Goal: Check status: Check status

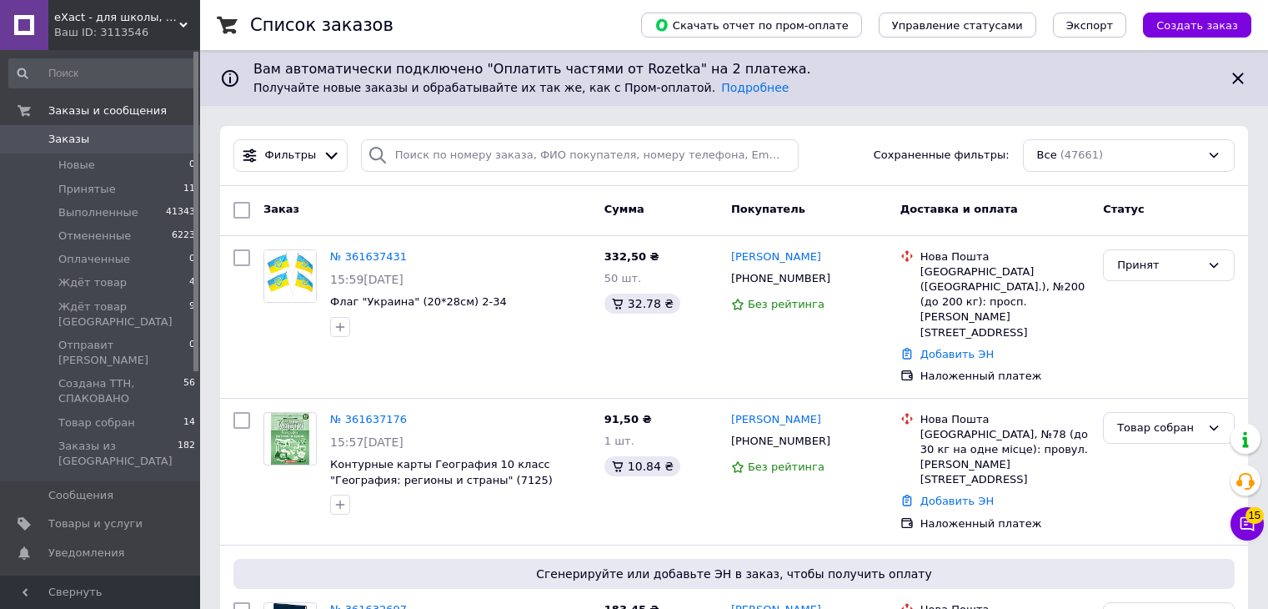
scroll to position [65, 0]
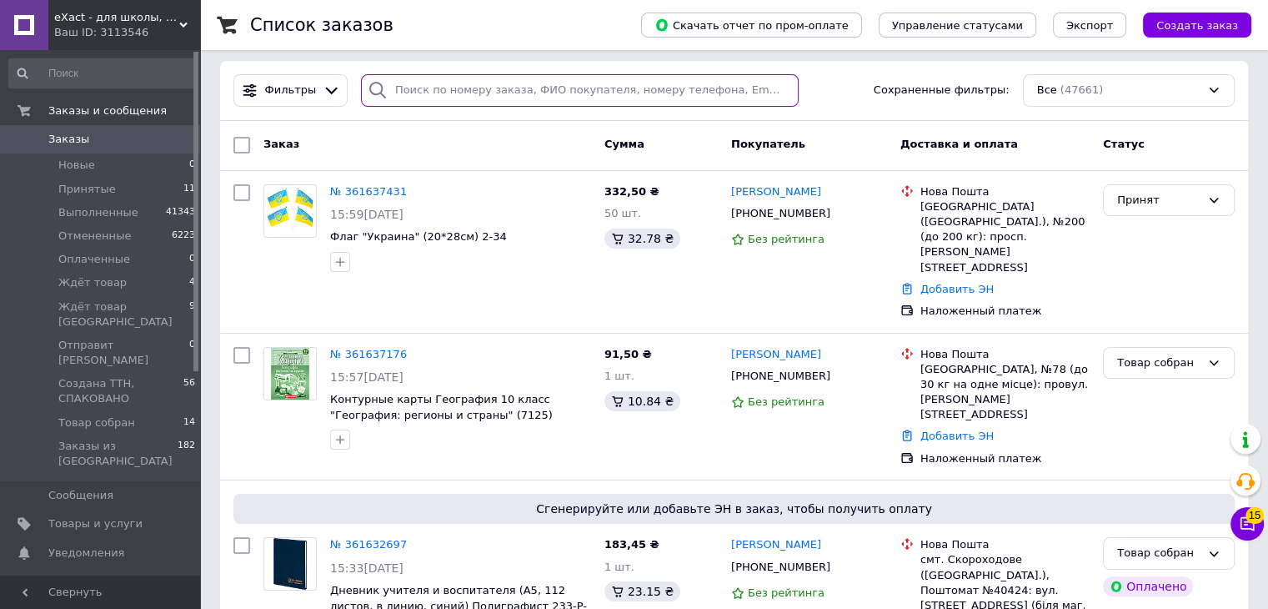
click at [451, 89] on input "search" at bounding box center [580, 90] width 438 height 33
paste input "360633400"
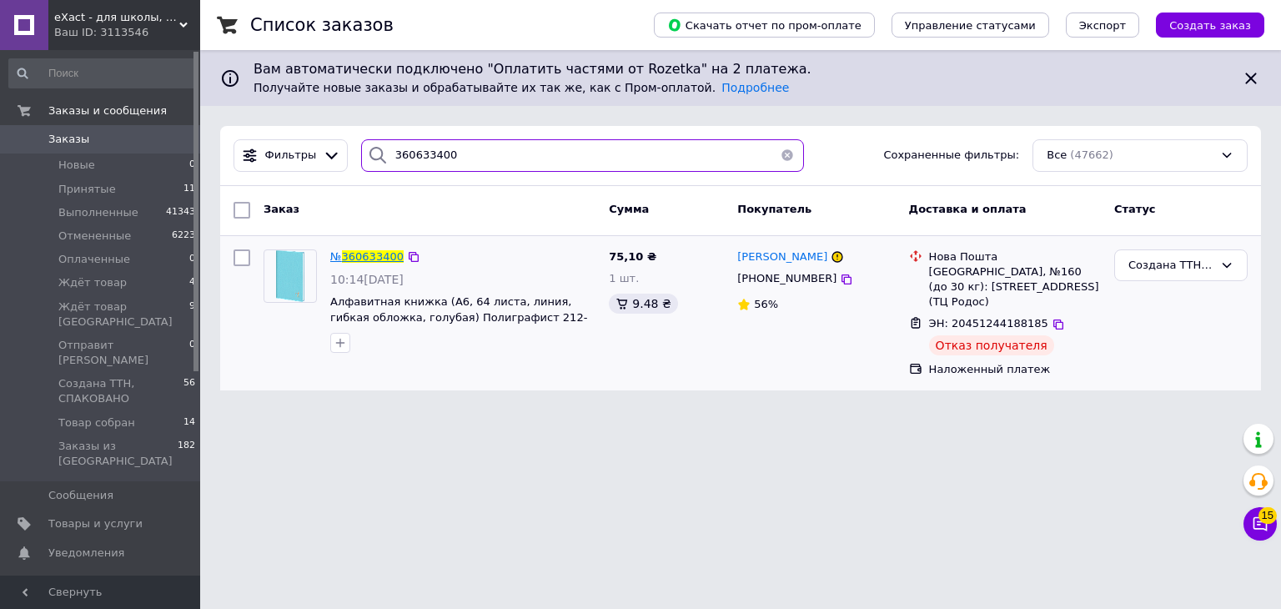
type input "360633400"
click at [377, 255] on span "360633400" at bounding box center [373, 256] width 62 height 13
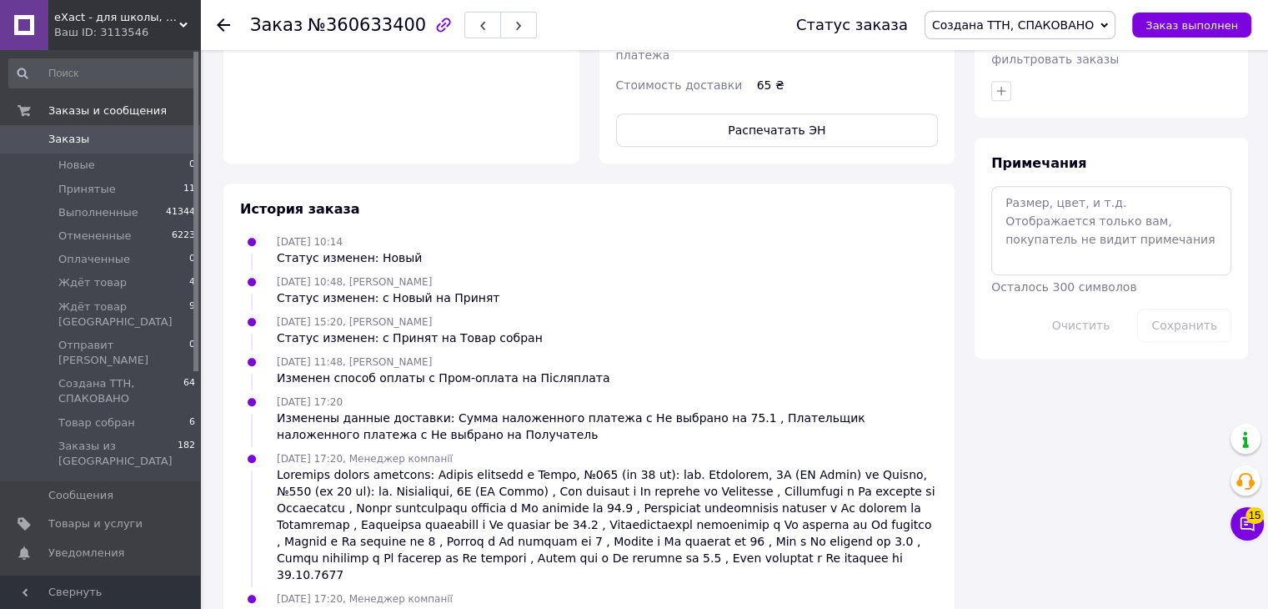
scroll to position [935, 0]
click at [443, 608] on div "Создана/добавлена ЭН 20451244188185, Нова Пошта" at bounding box center [442, 616] width 331 height 17
copy div "20451244188185"
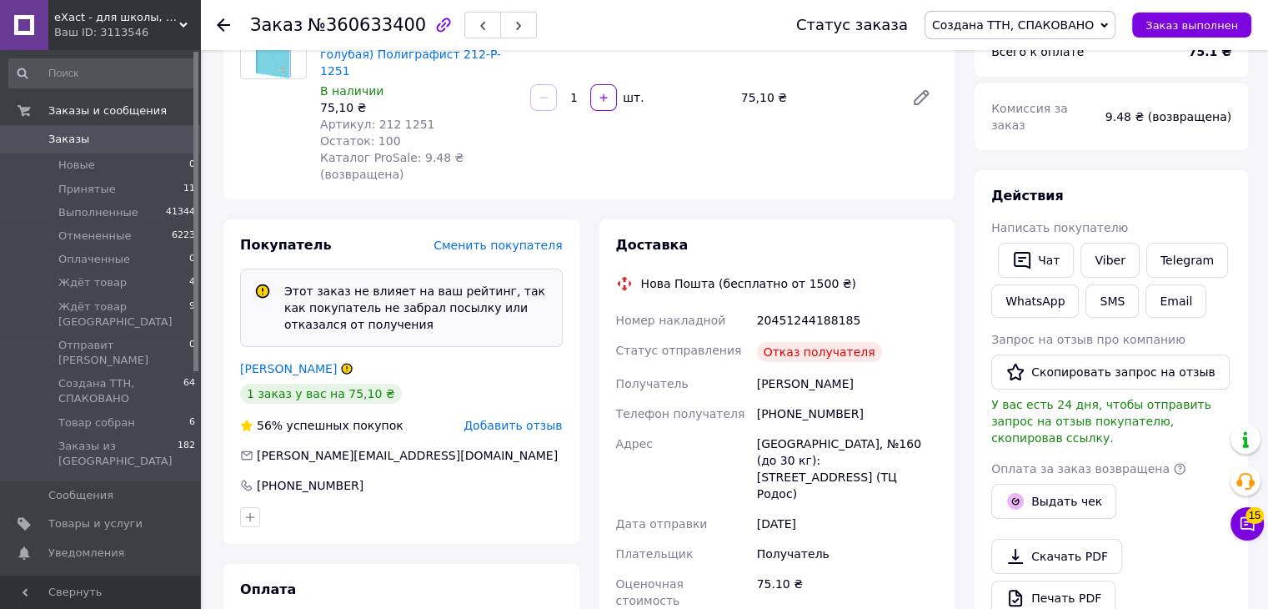
scroll to position [0, 0]
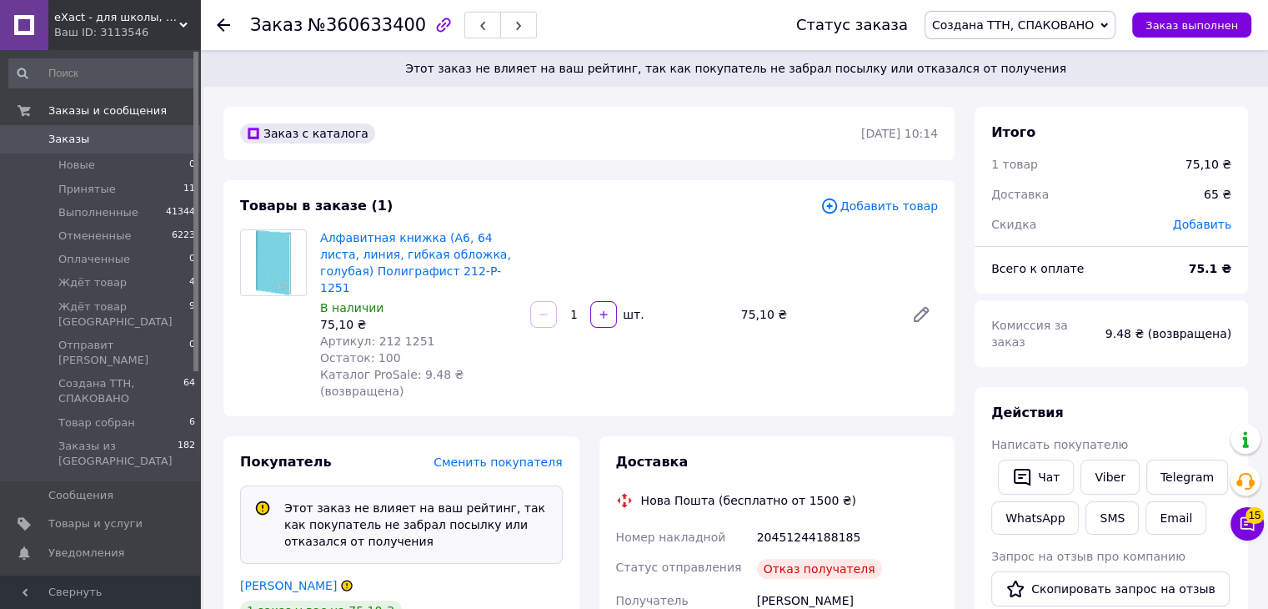
click at [60, 145] on span "Заказы" at bounding box center [68, 139] width 41 height 15
